Goal: Navigation & Orientation: Find specific page/section

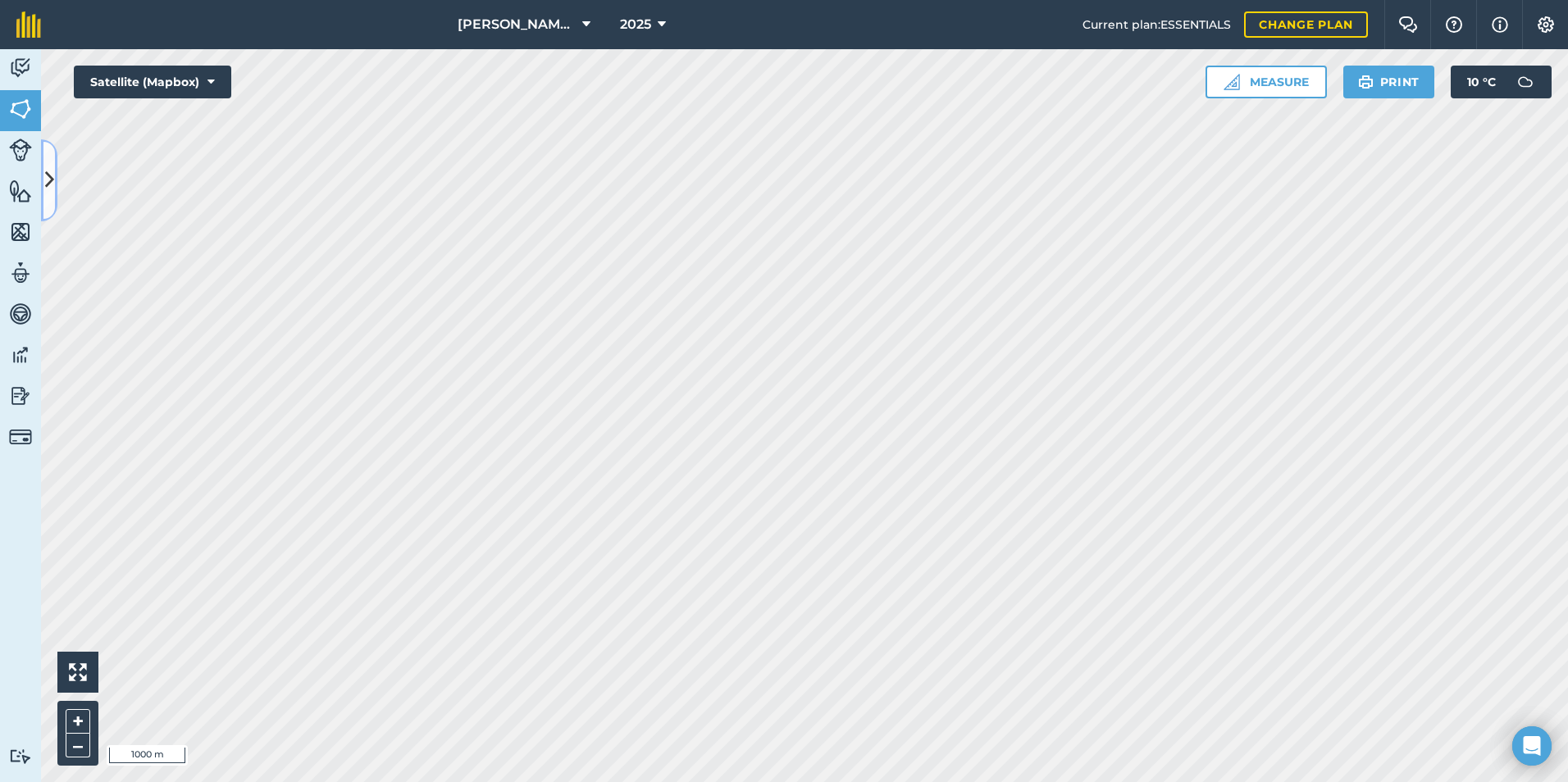
click at [45, 191] on icon at bounding box center [50, 180] width 9 height 29
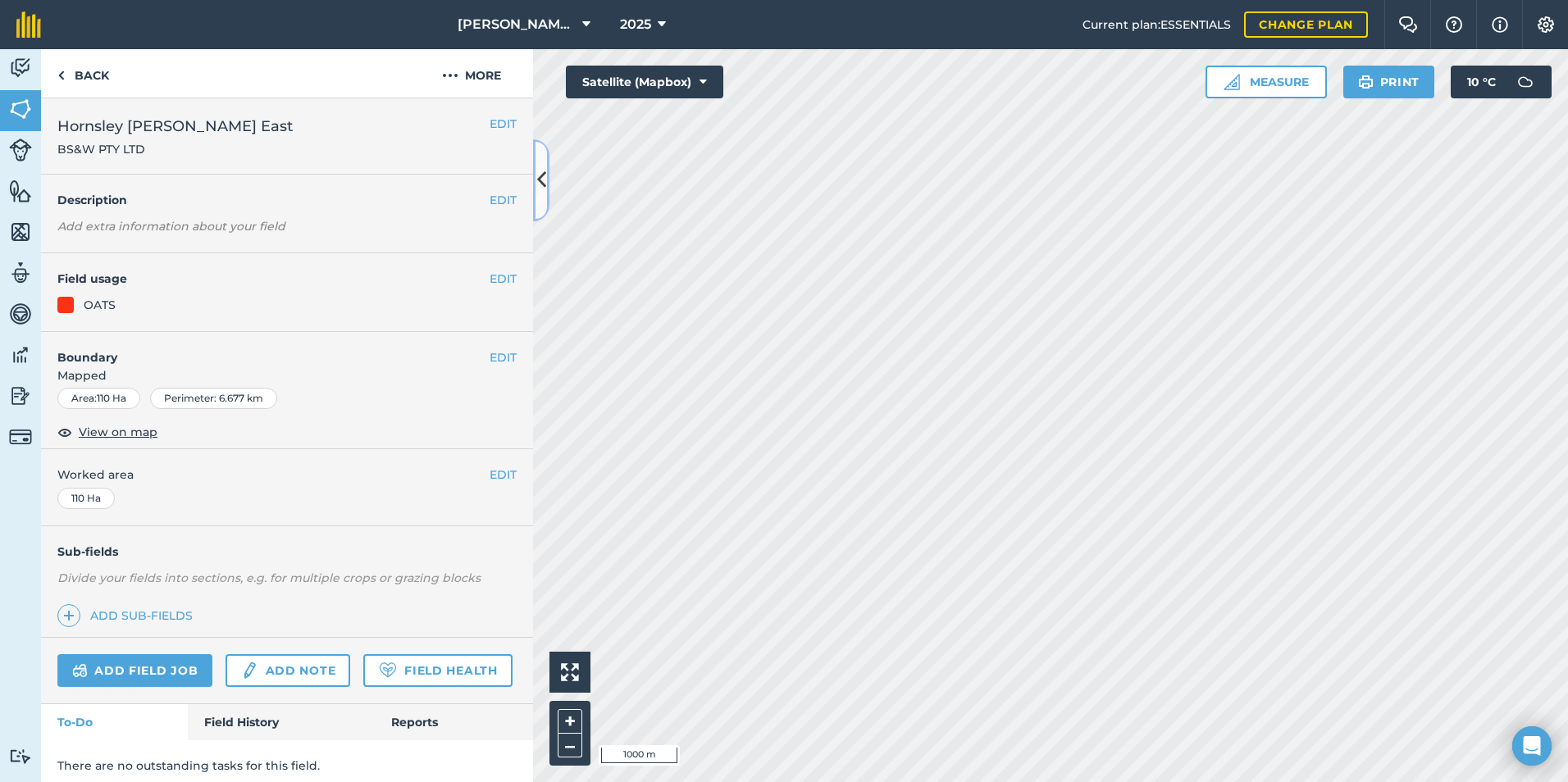
click at [547, 186] on button at bounding box center [541, 180] width 16 height 82
